Goal: Task Accomplishment & Management: Manage account settings

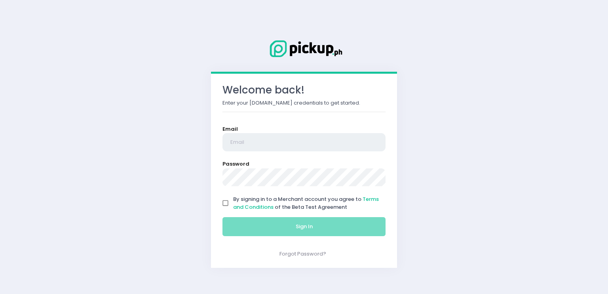
type input "[EMAIL_ADDRESS][DOMAIN_NAME]"
click at [226, 198] on input "By signing in to a Merchant account you agree to Terms and Conditions of the Be…" at bounding box center [225, 203] width 15 height 15
checkbox input "true"
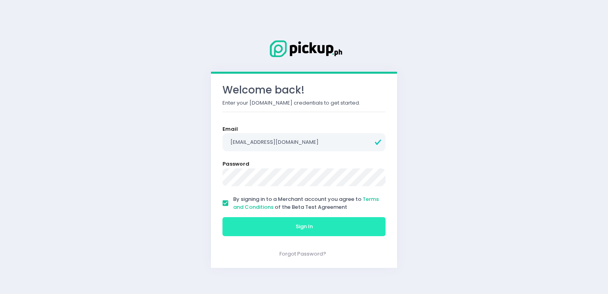
click at [247, 234] on button "Sign In" at bounding box center [304, 226] width 163 height 19
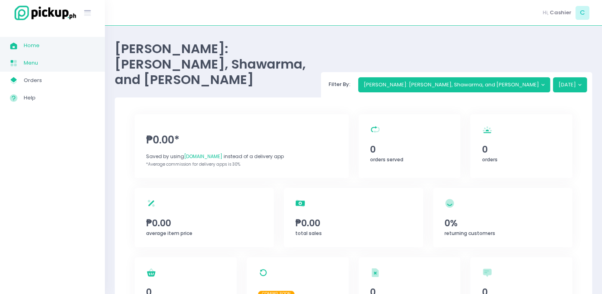
click at [34, 66] on span "Menu" at bounding box center [59, 63] width 71 height 10
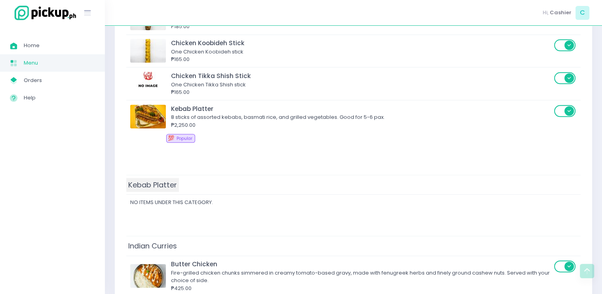
scroll to position [871, 0]
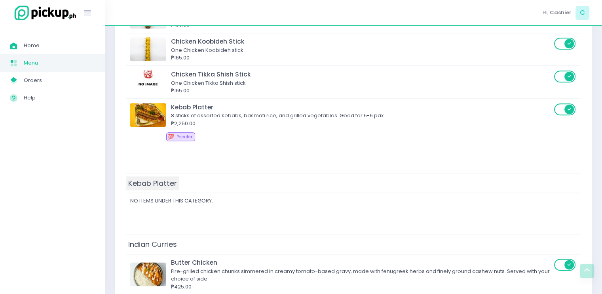
click at [170, 186] on span "Kebab Platter" at bounding box center [152, 183] width 53 height 14
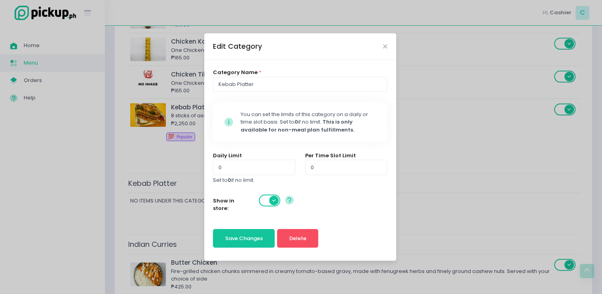
click at [170, 197] on div "Edit Category Category Name * Kebab Platter [GEOGRAPHIC_DATA]-icons / Code / In…" at bounding box center [301, 147] width 602 height 294
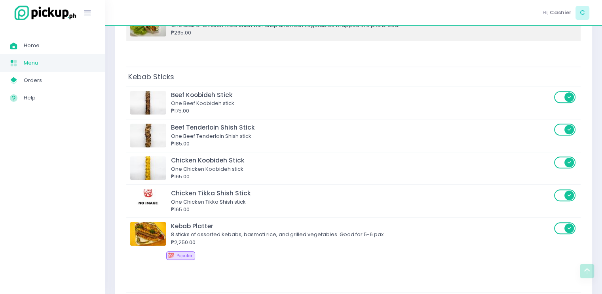
scroll to position [832, 0]
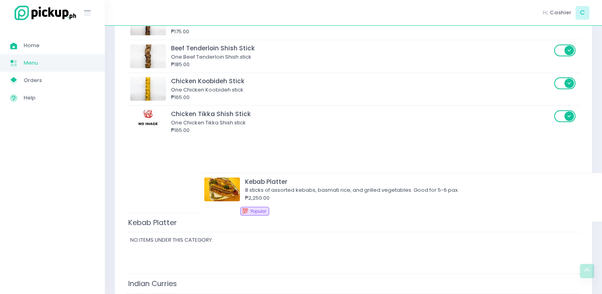
drag, startPoint x: 157, startPoint y: 147, endPoint x: 440, endPoint y: 153, distance: 283.2
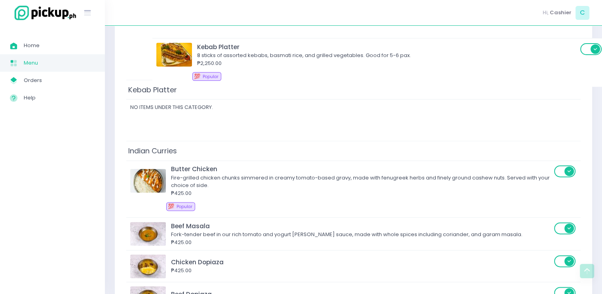
scroll to position [962, 0]
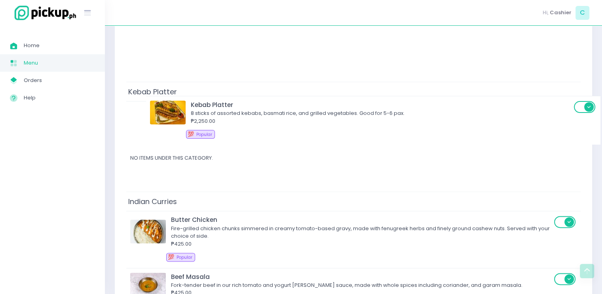
drag, startPoint x: 171, startPoint y: 150, endPoint x: 198, endPoint y: 114, distance: 44.4
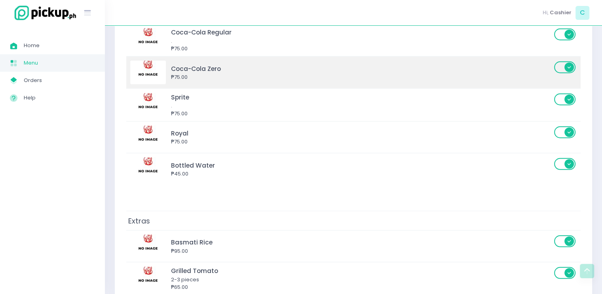
scroll to position [2138, 0]
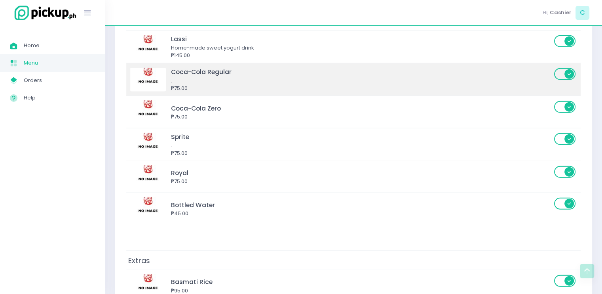
click at [558, 72] on span at bounding box center [565, 74] width 23 height 12
click at [159, 67] on input "checkbox" at bounding box center [159, 67] width 0 height 0
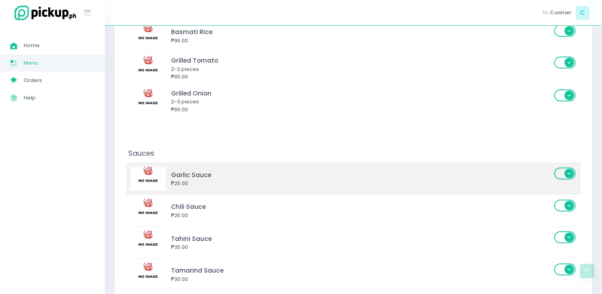
scroll to position [2344, 0]
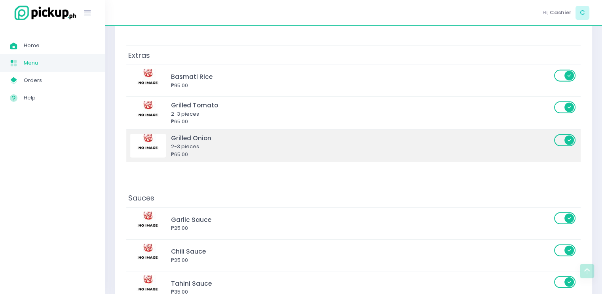
click at [555, 136] on span at bounding box center [565, 140] width 23 height 12
click at [159, 133] on input "checkbox" at bounding box center [159, 133] width 0 height 0
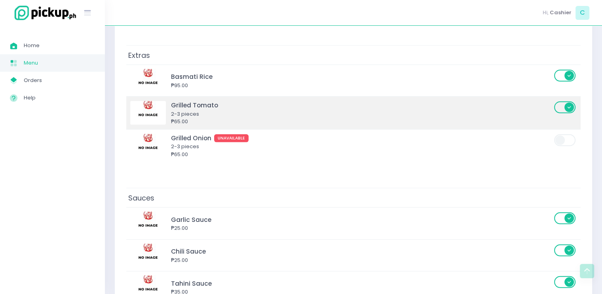
click at [566, 108] on span at bounding box center [565, 113] width 23 height 25
click at [568, 101] on span at bounding box center [565, 107] width 23 height 12
click at [159, 101] on input "checkbox" at bounding box center [159, 101] width 0 height 0
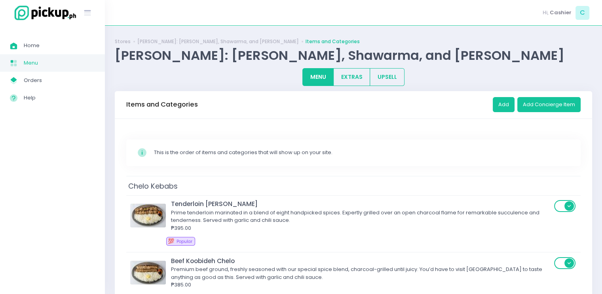
scroll to position [0, 0]
